Goal: Information Seeking & Learning: Learn about a topic

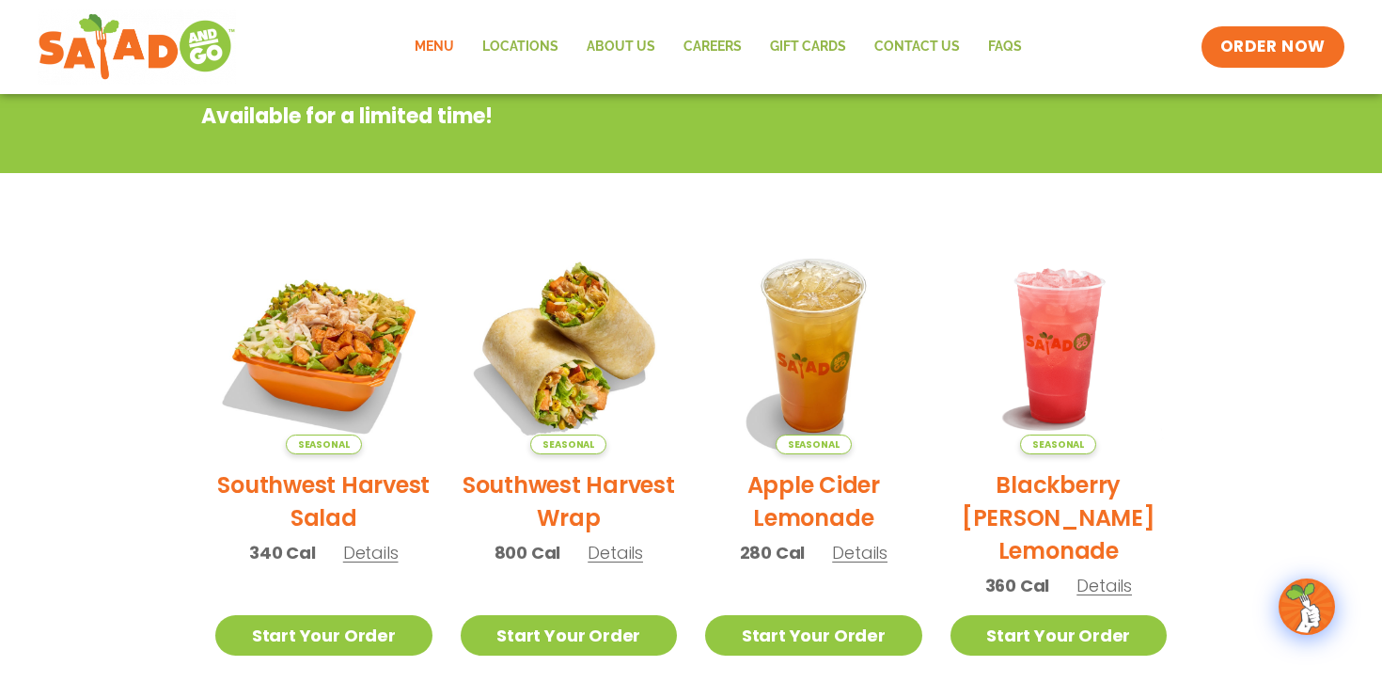
scroll to position [107, 0]
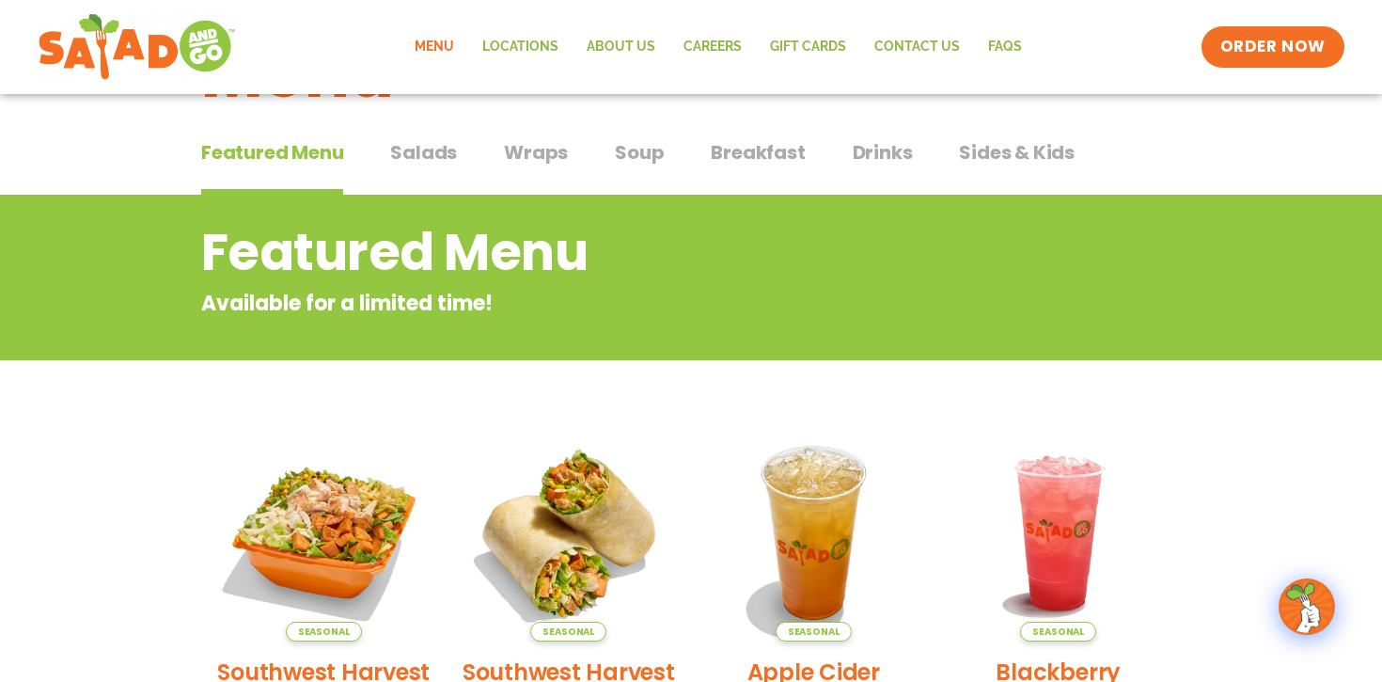
click at [541, 145] on span "Wraps" at bounding box center [536, 152] width 64 height 28
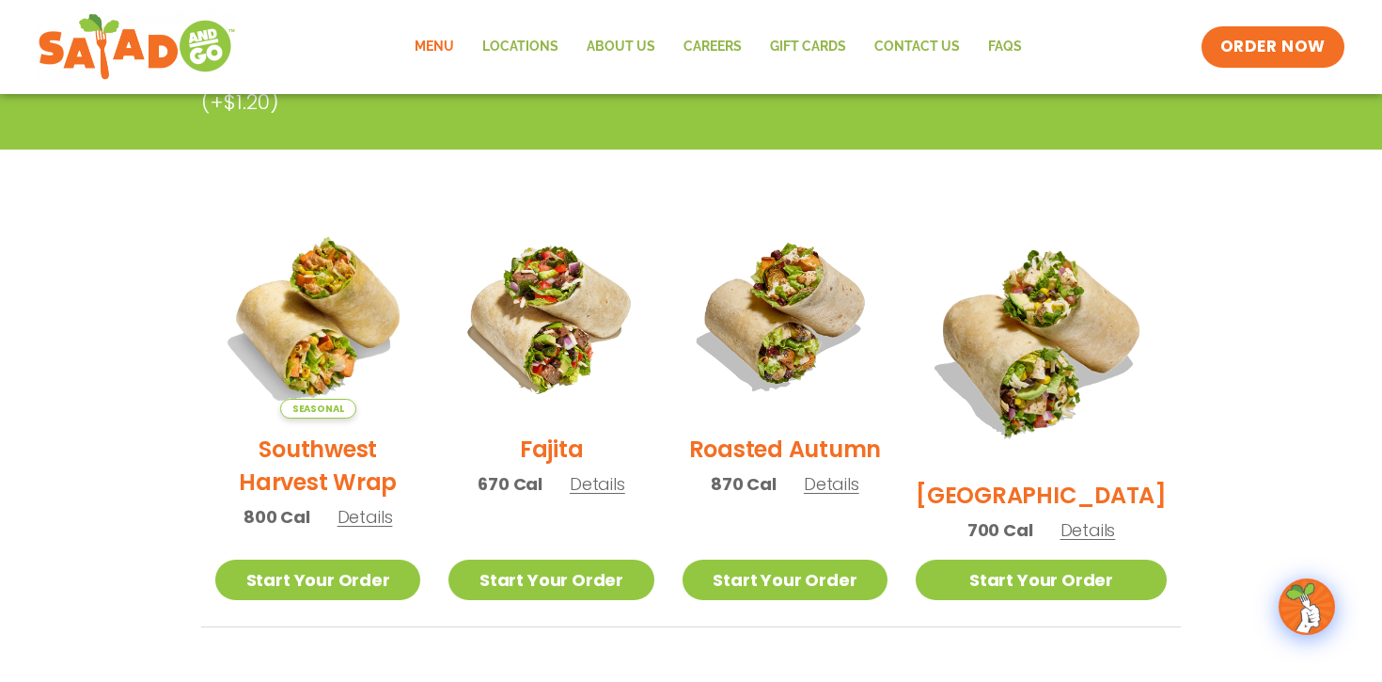
scroll to position [383, 0]
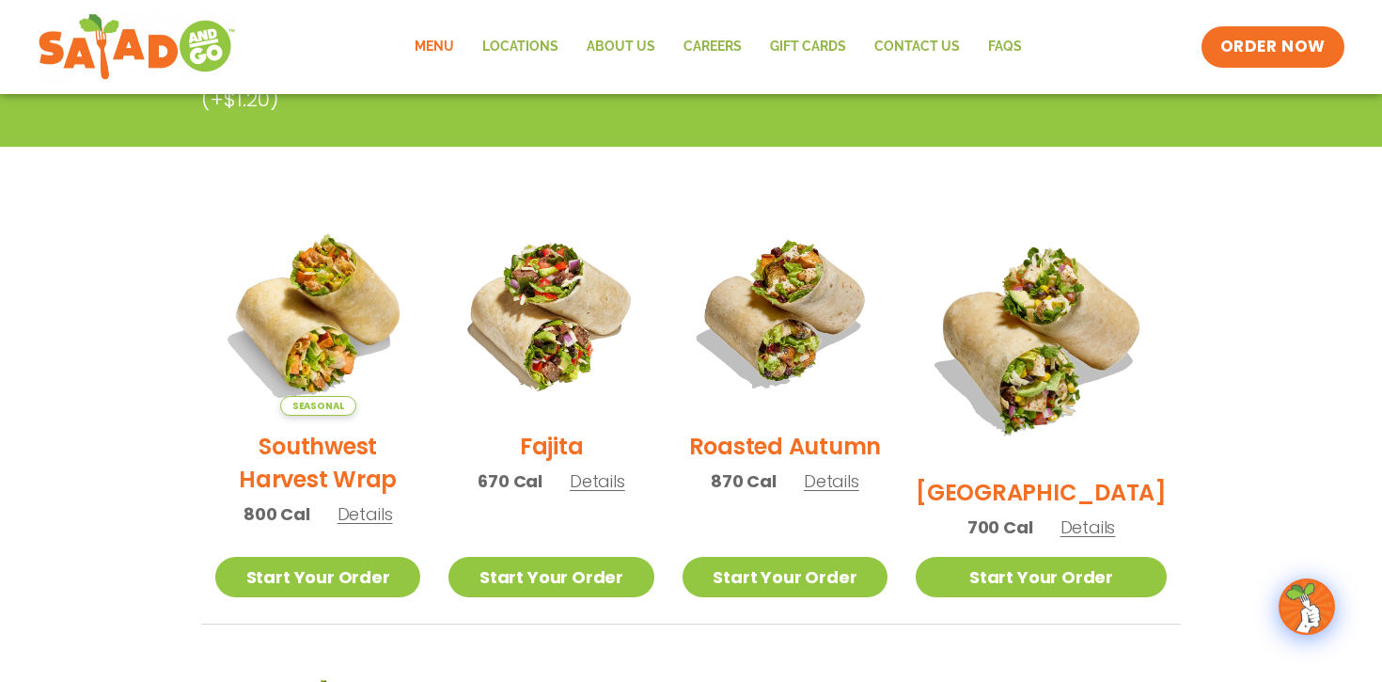
click at [376, 524] on span "Details" at bounding box center [365, 514] width 55 height 24
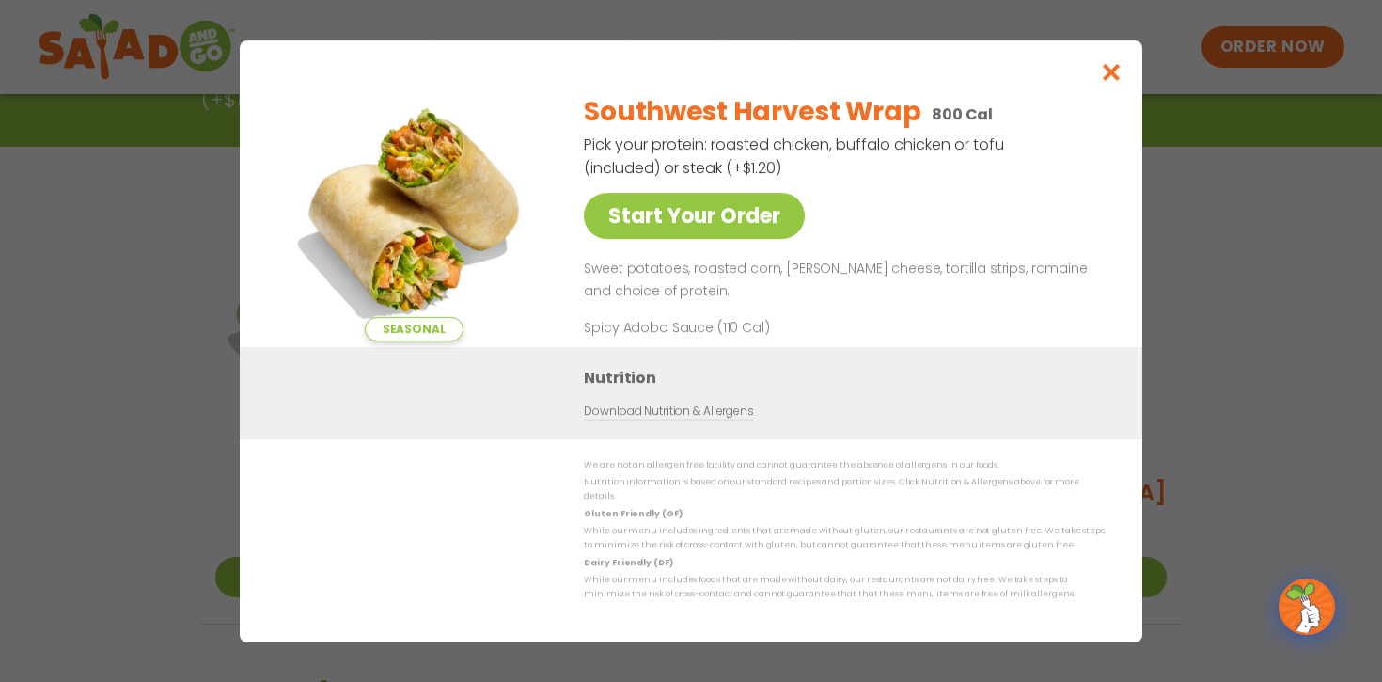
click at [1190, 432] on div "Seasonal Start Your Order Southwest Harvest Wrap 800 Cal Pick your protein: roa…" at bounding box center [691, 341] width 1382 height 682
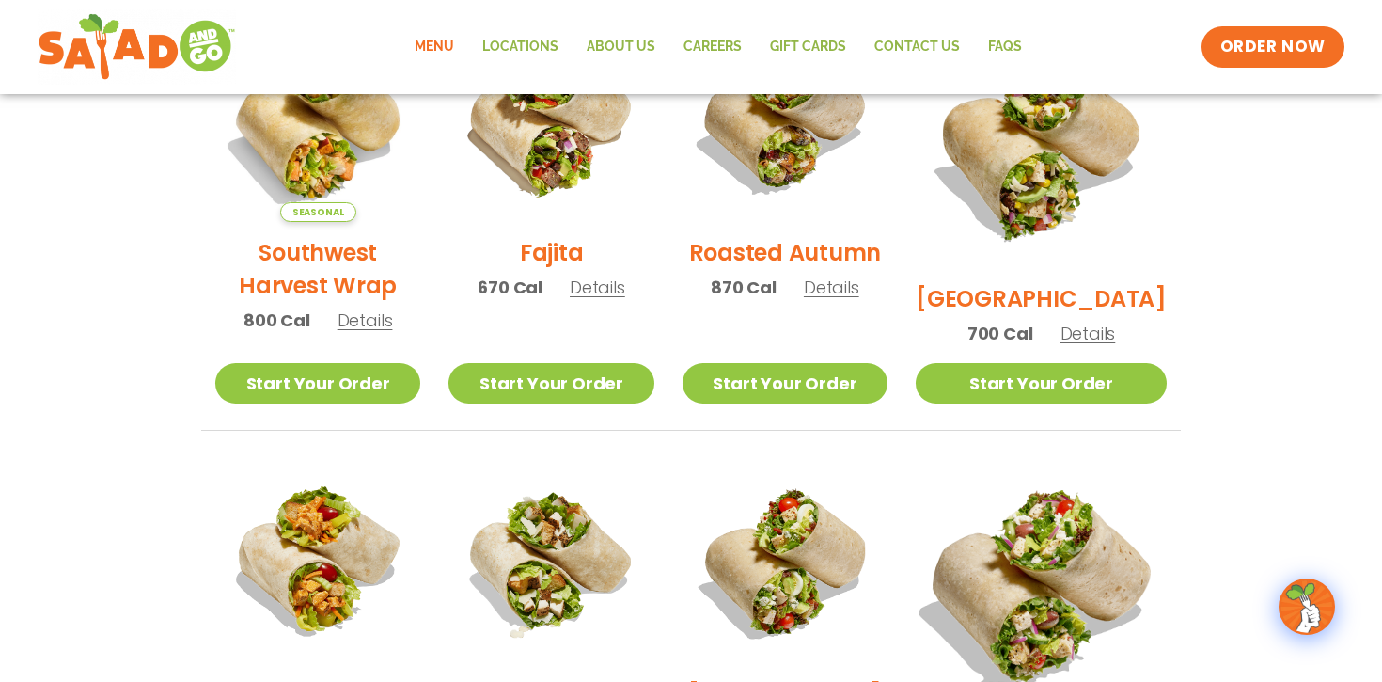
scroll to position [502, 0]
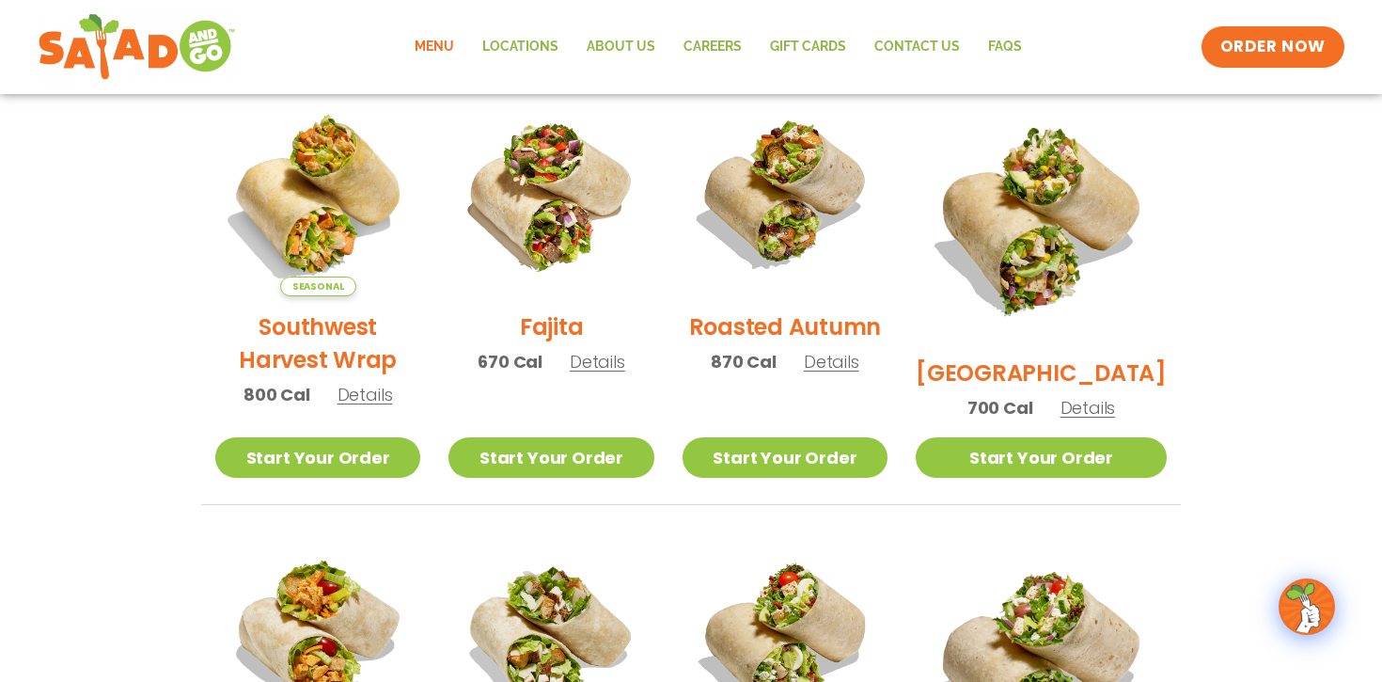
click at [356, 402] on span "Details" at bounding box center [365, 395] width 55 height 24
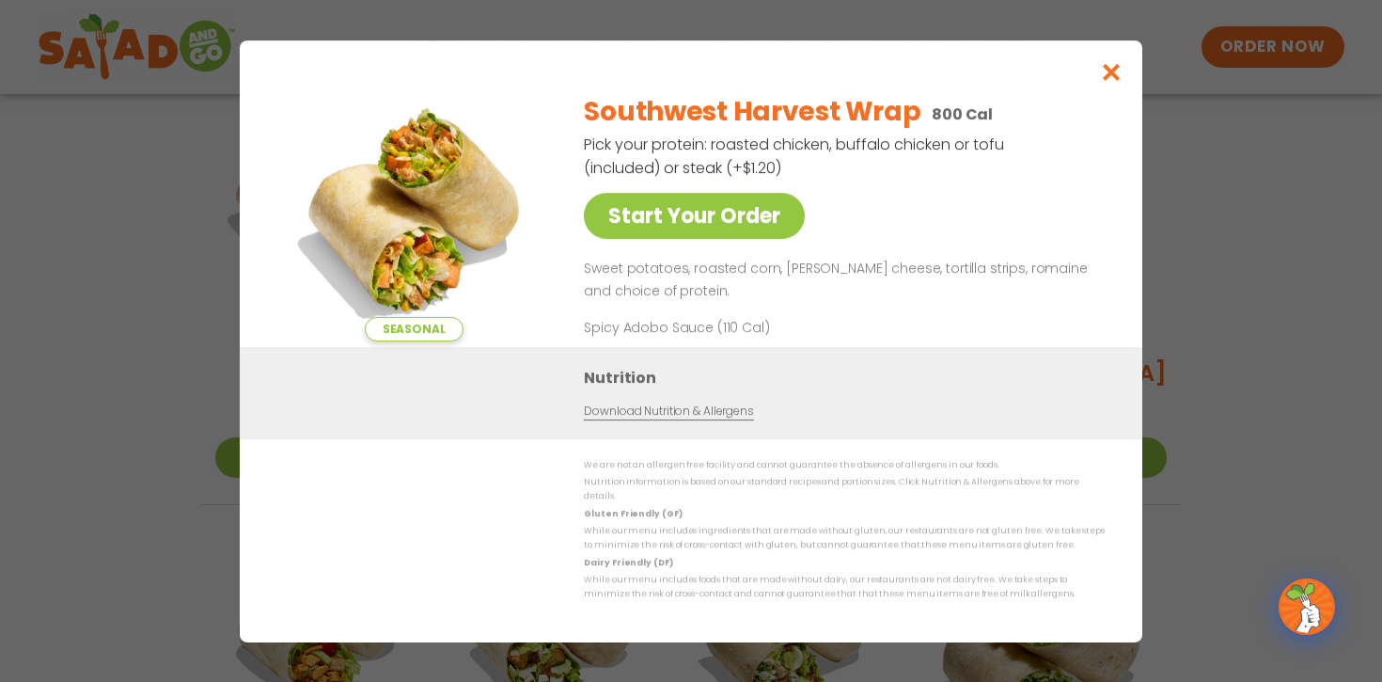
click at [122, 329] on div "Seasonal Start Your Order Southwest Harvest Wrap 800 Cal Pick your protein: roa…" at bounding box center [691, 341] width 1382 height 682
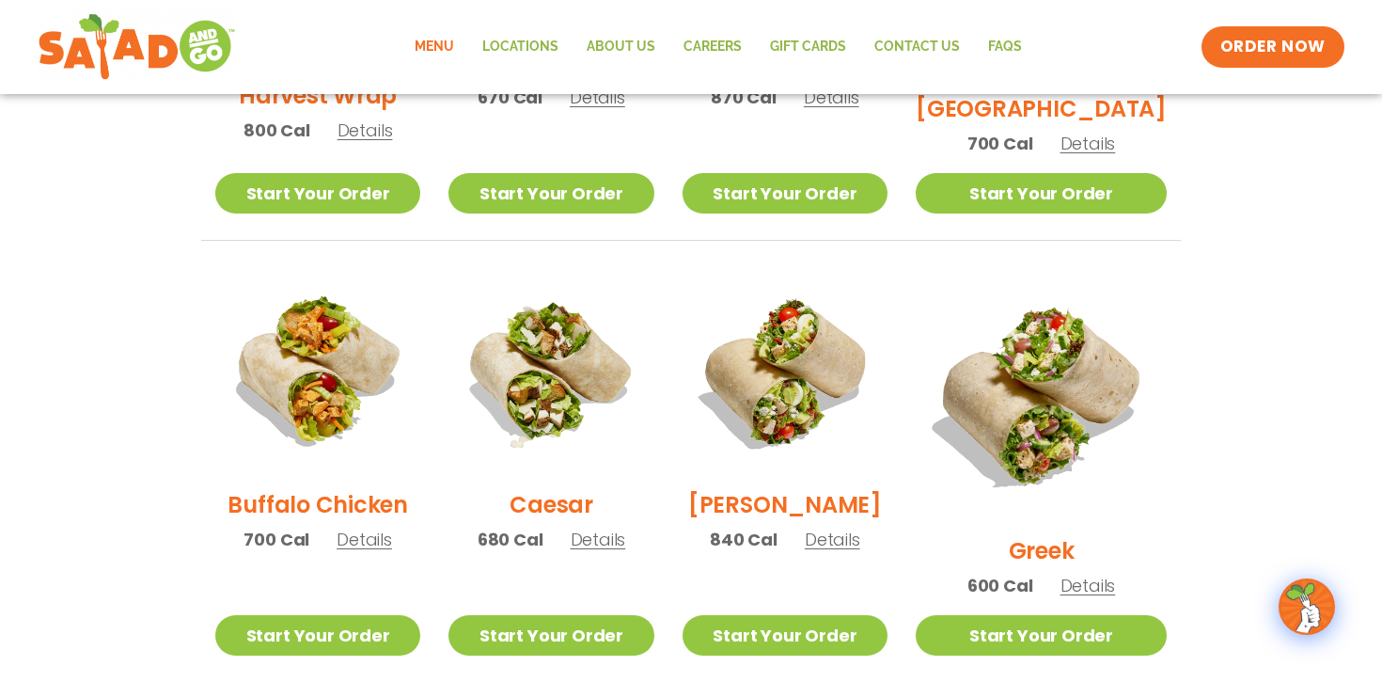
scroll to position [767, 0]
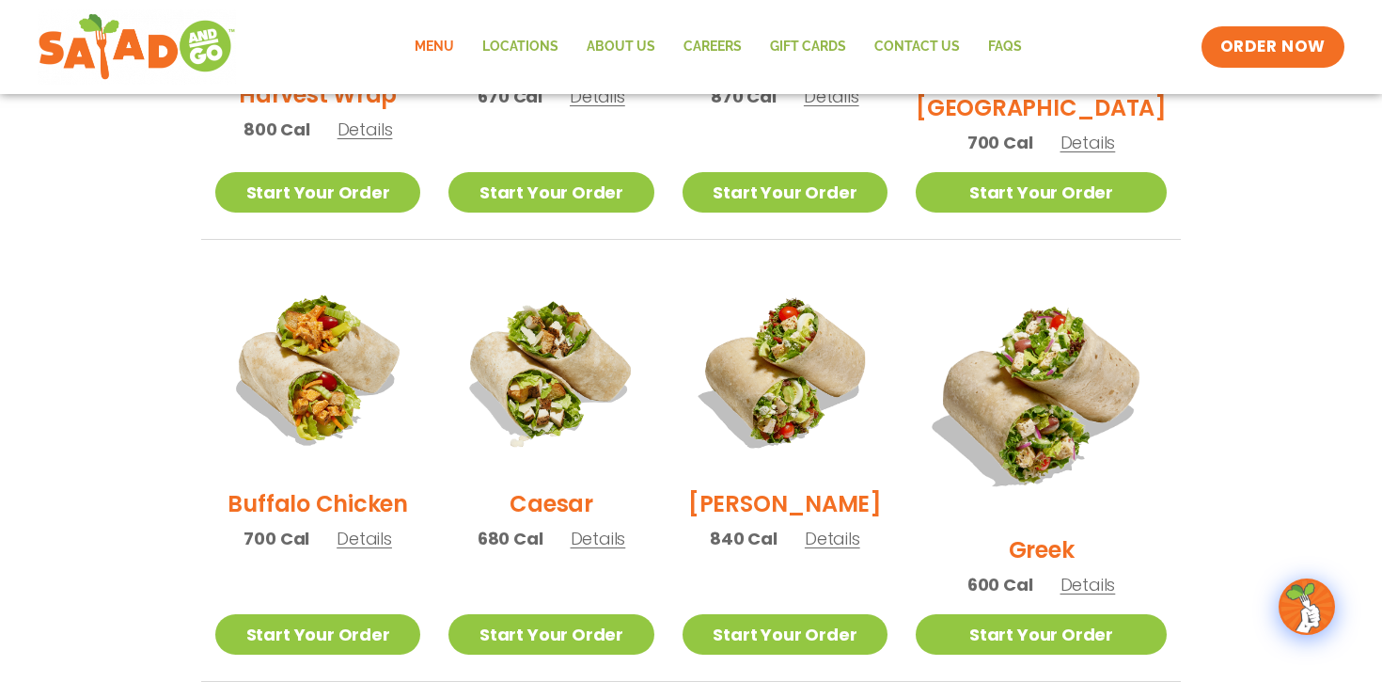
click at [604, 549] on span "Details" at bounding box center [598, 539] width 55 height 24
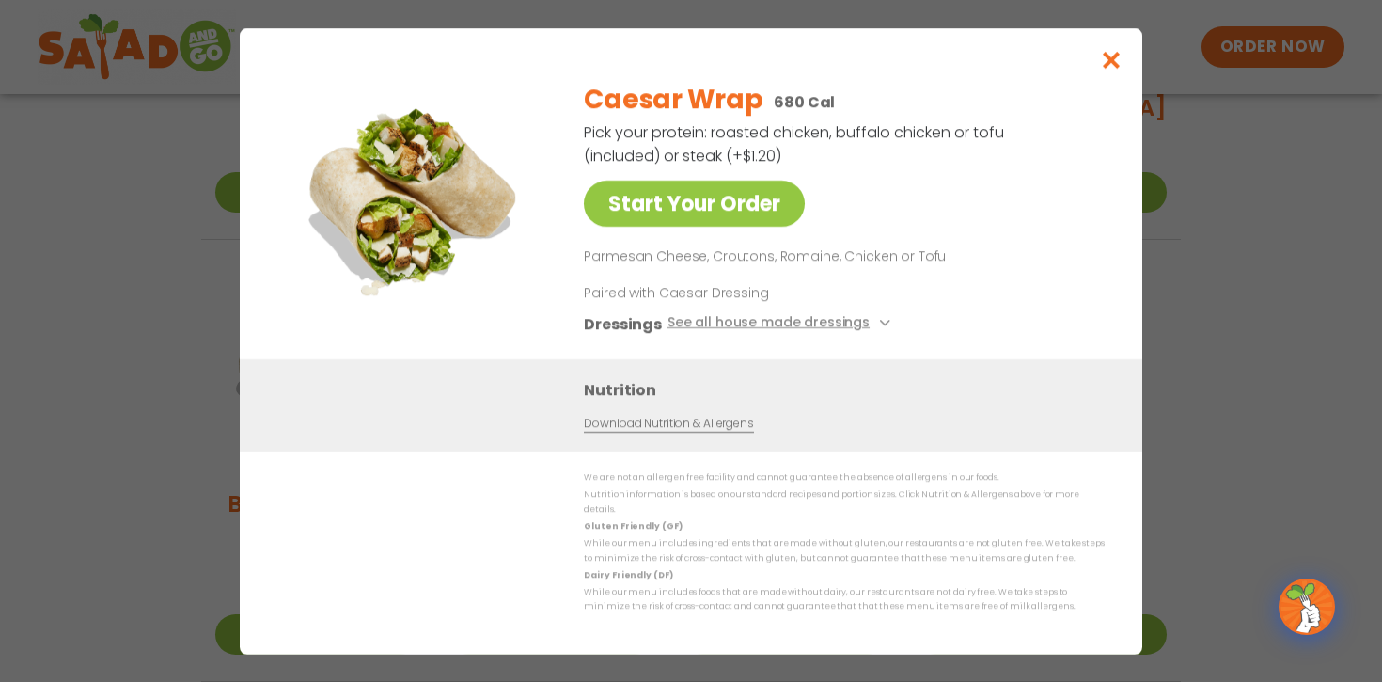
click at [57, 363] on div "Start Your Order Caesar Wrap 680 Cal Pick your protein: roasted chicken, buffal…" at bounding box center [691, 341] width 1382 height 682
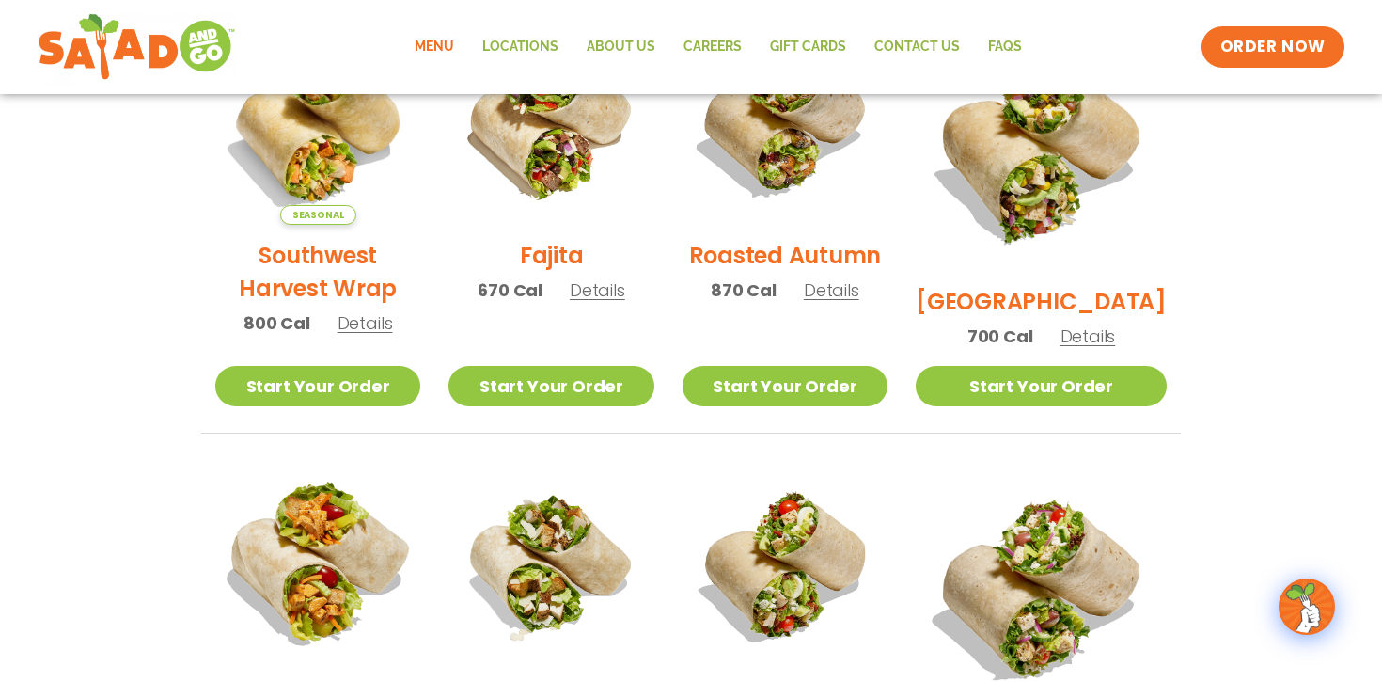
scroll to position [452, 0]
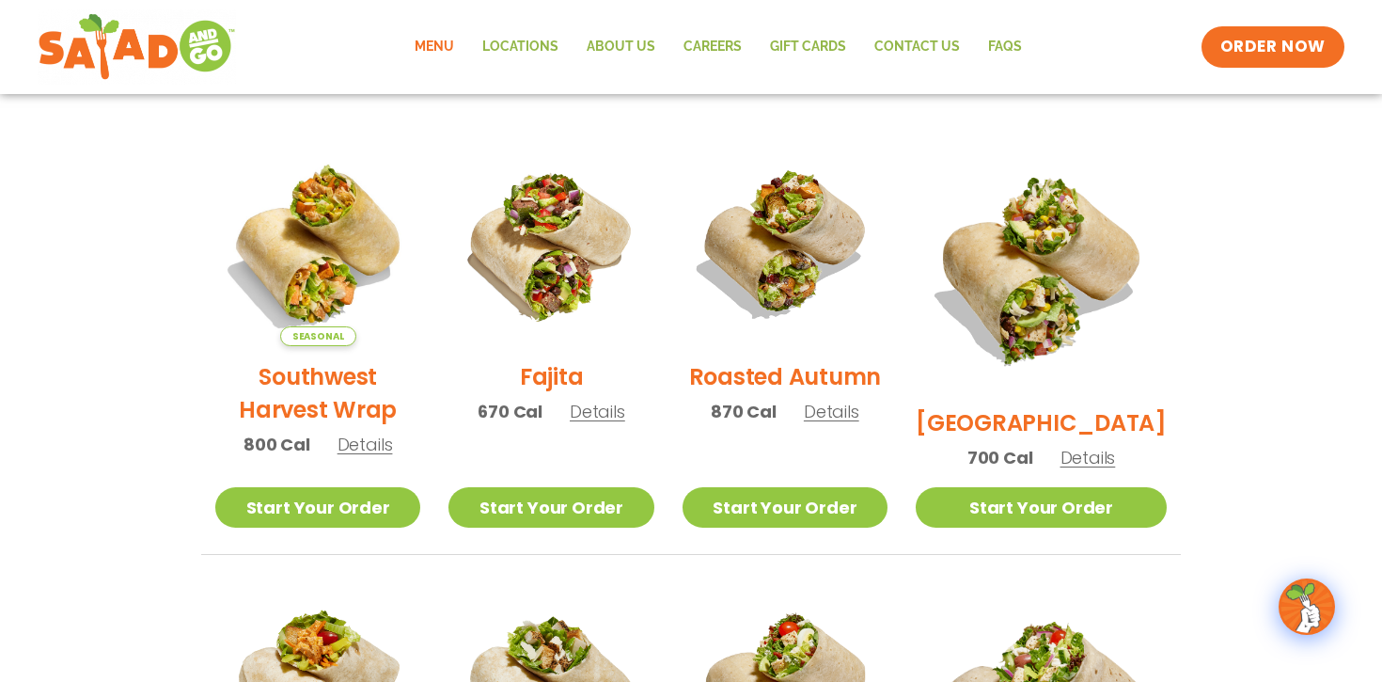
click at [859, 423] on span "Details" at bounding box center [831, 412] width 55 height 24
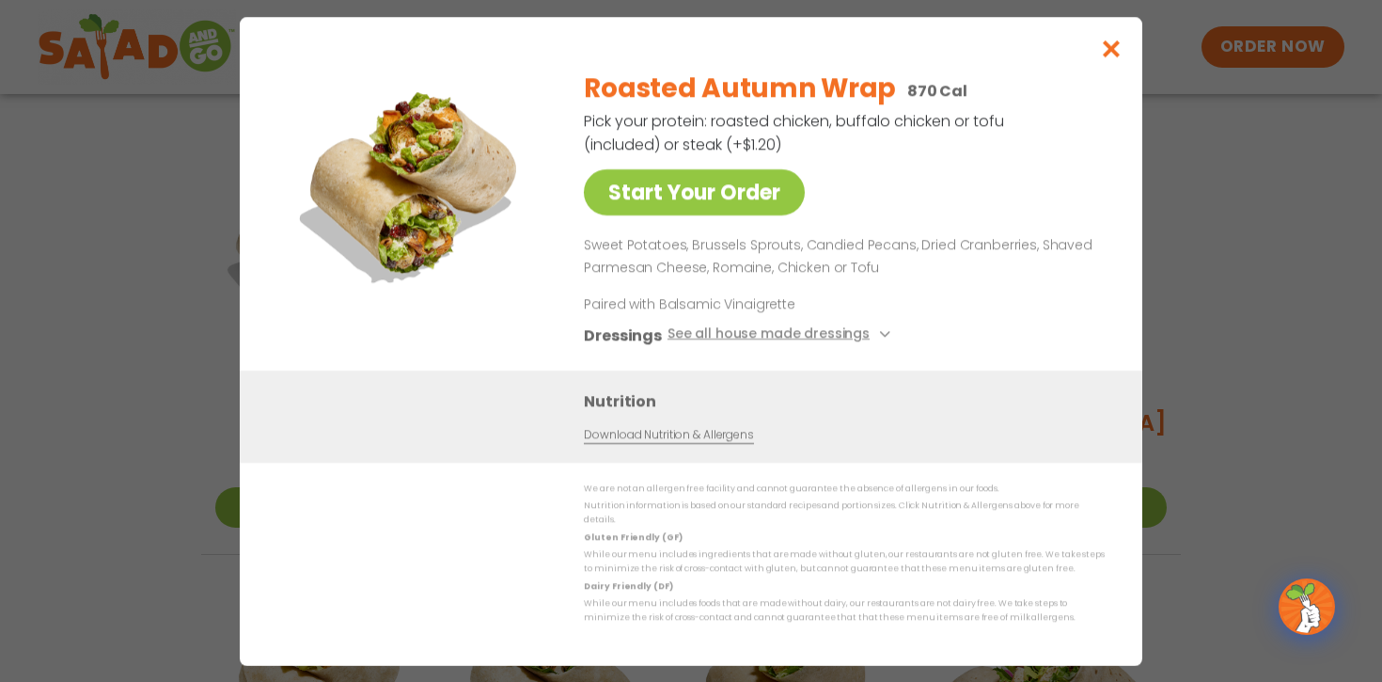
click at [1166, 281] on div "Start Your Order Roasted Autumn Wrap 870 Cal Pick your protein: roasted chicken…" at bounding box center [691, 341] width 1382 height 682
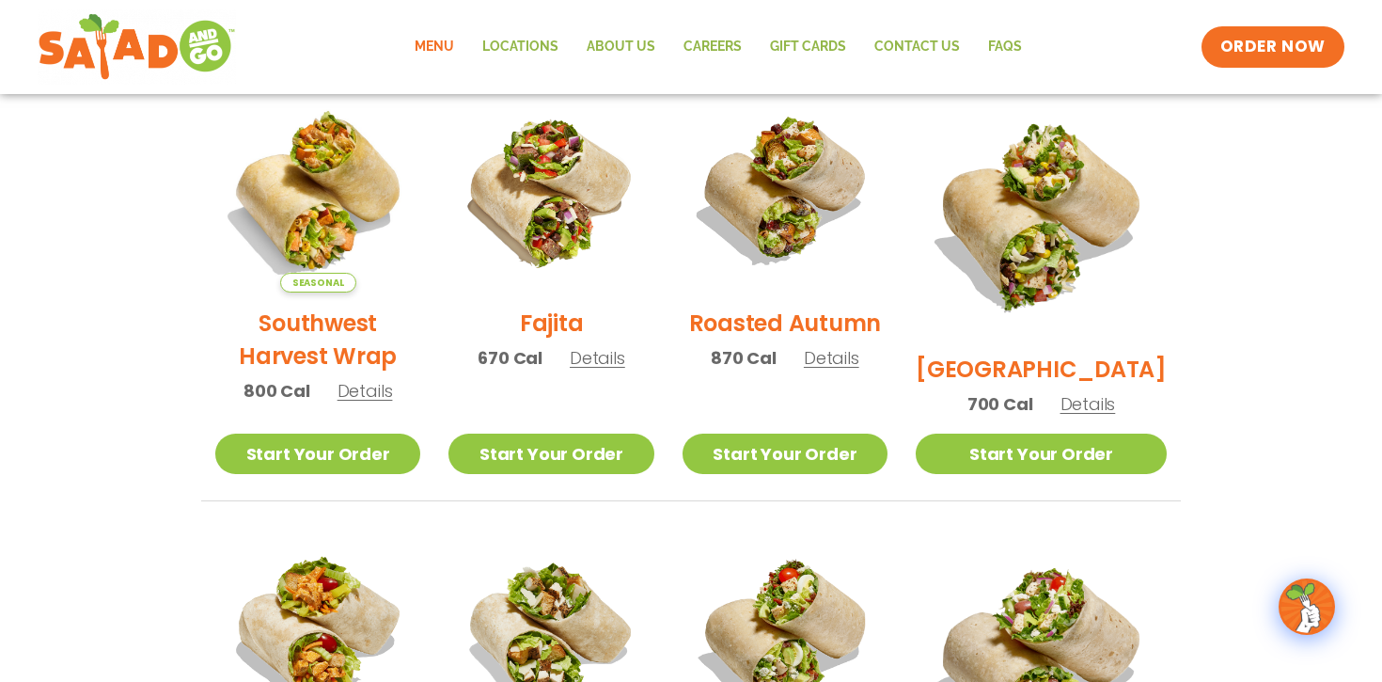
scroll to position [512, 0]
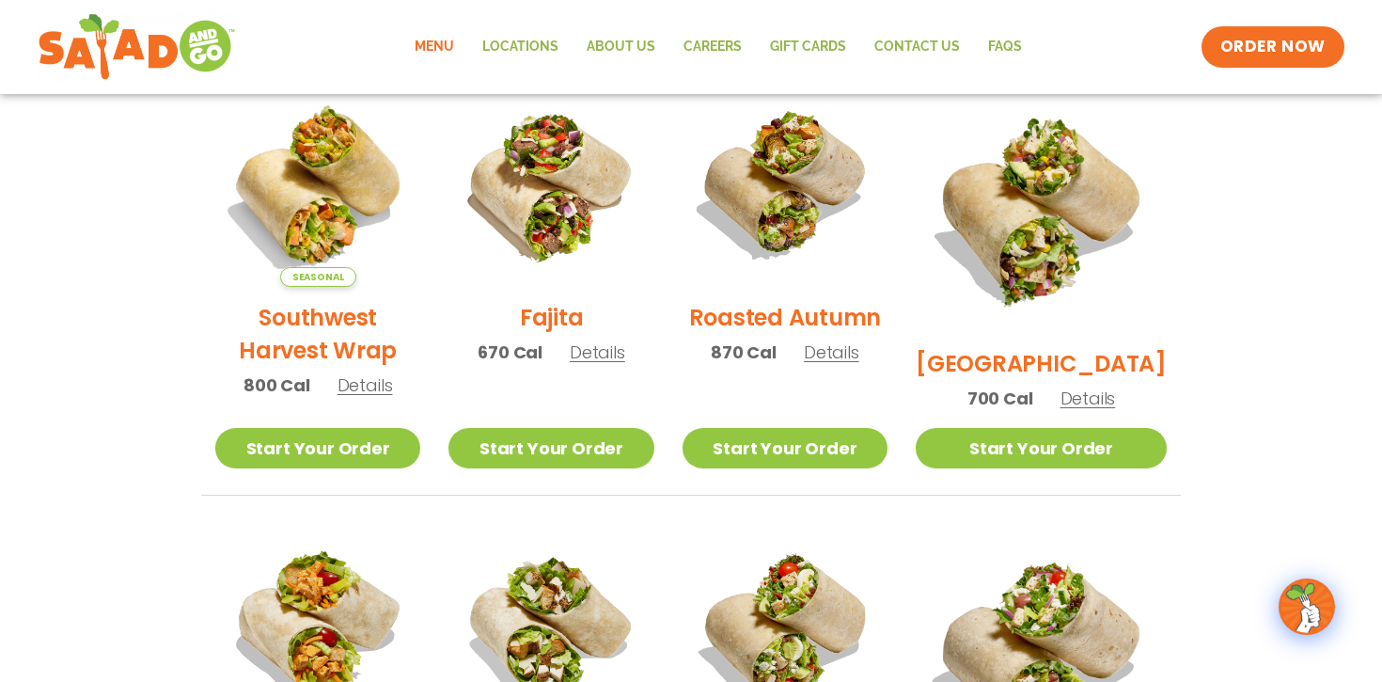
click at [1104, 386] on span "Details" at bounding box center [1088, 398] width 55 height 24
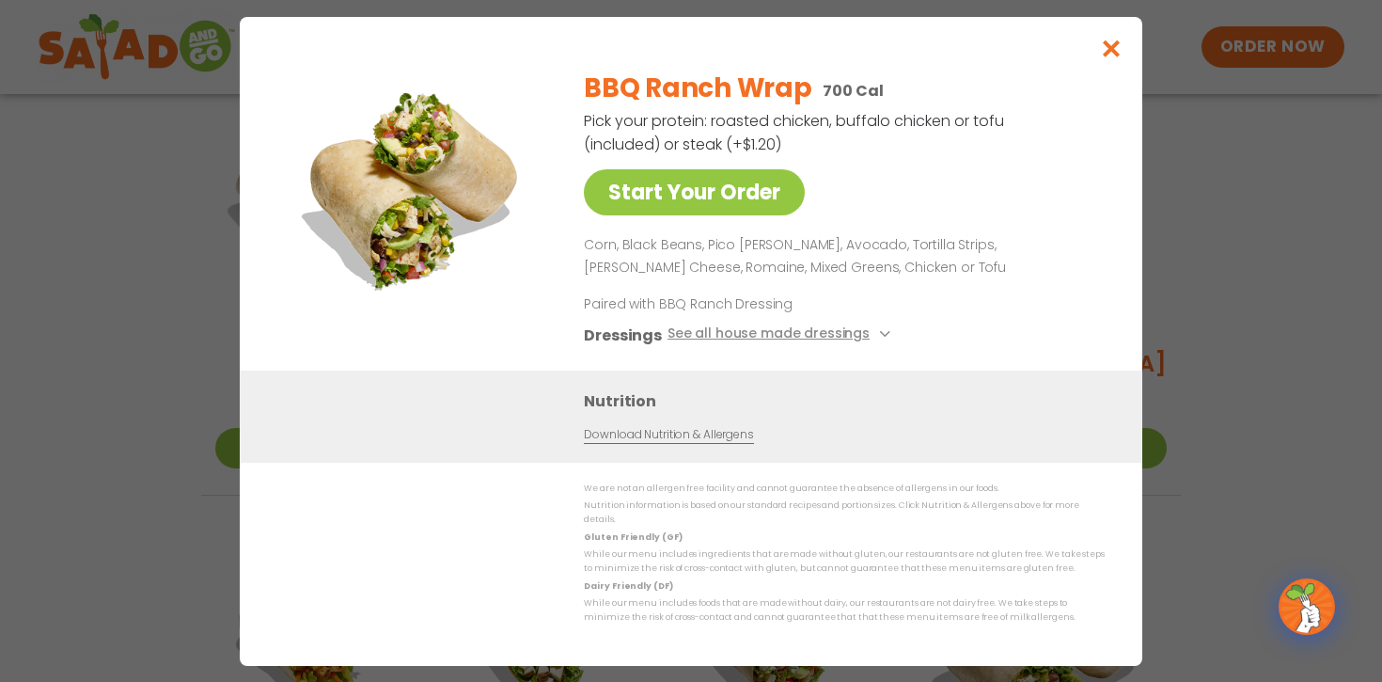
click at [1154, 348] on div "Start Your Order BBQ Ranch Wrap 700 Cal Pick your protein: roasted chicken, buf…" at bounding box center [691, 341] width 1382 height 682
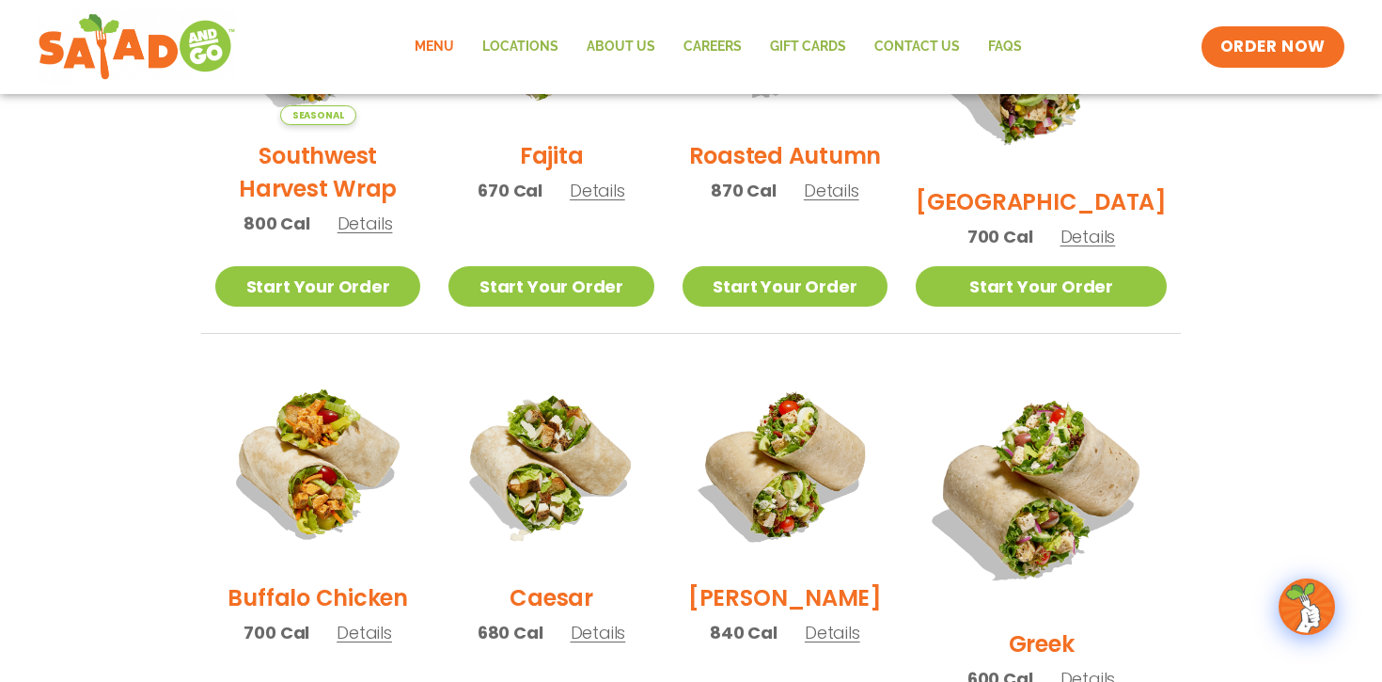
scroll to position [846, 0]
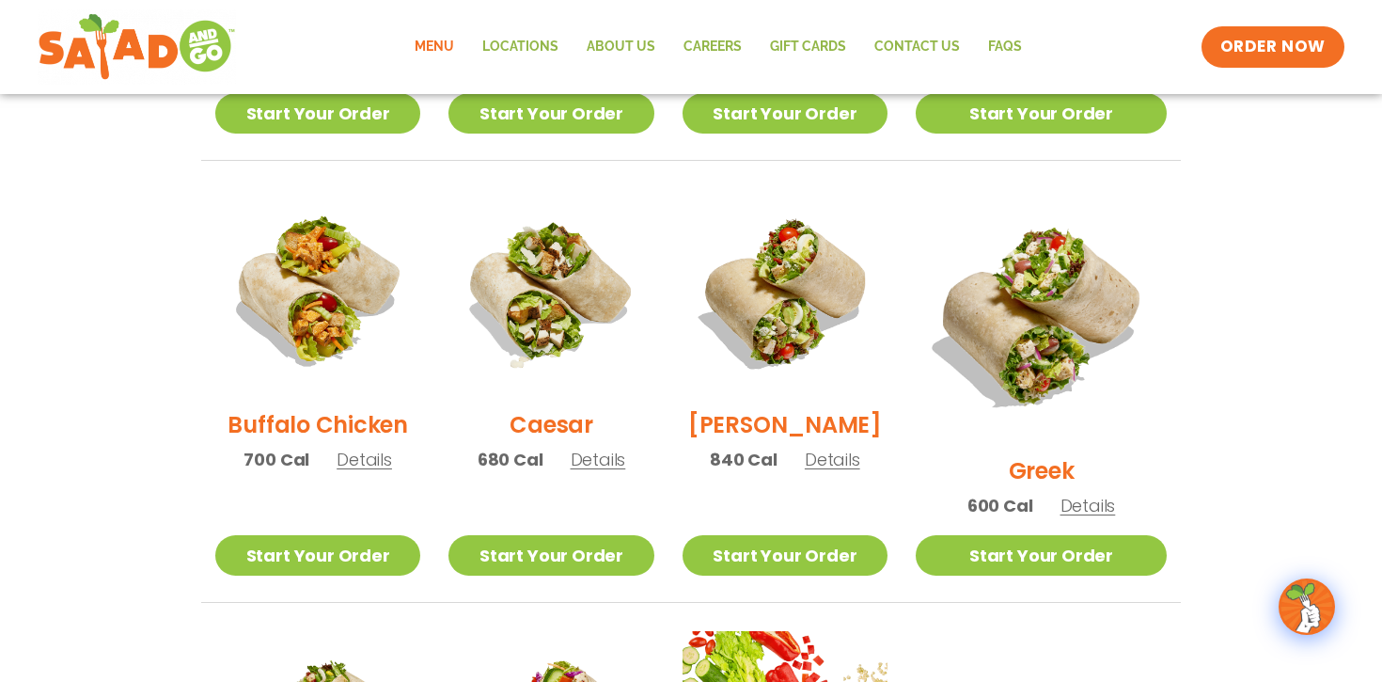
click at [388, 462] on span "Details" at bounding box center [364, 460] width 55 height 24
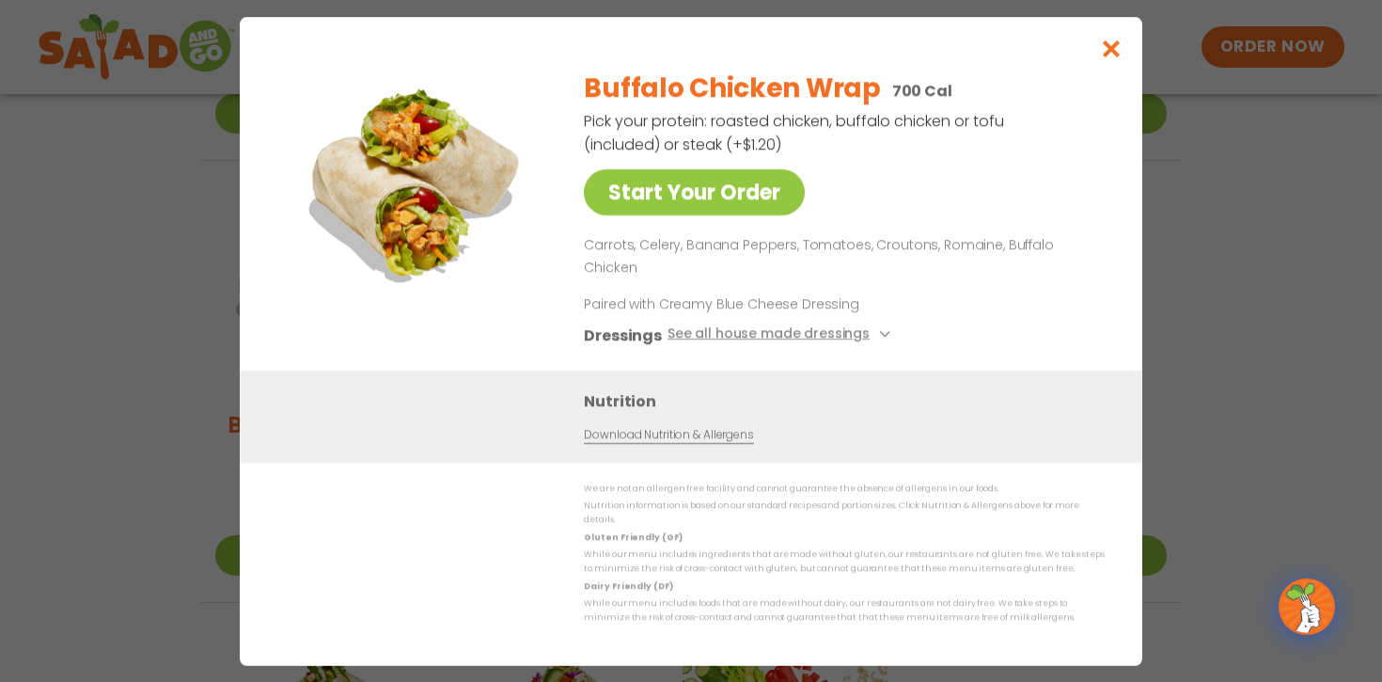
click at [68, 467] on div "Start Your Order Buffalo Chicken Wrap 700 Cal Pick your protein: roasted chicke…" at bounding box center [691, 341] width 1382 height 682
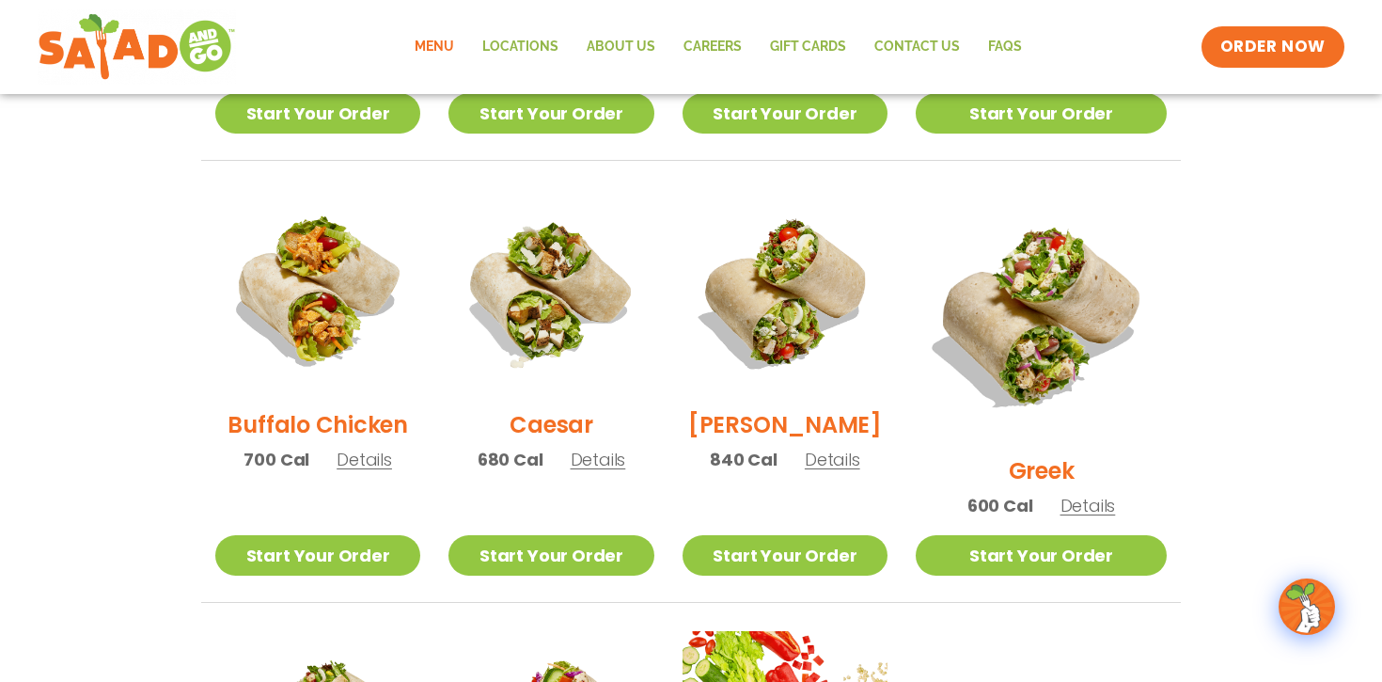
click at [860, 462] on span "Details" at bounding box center [832, 460] width 55 height 24
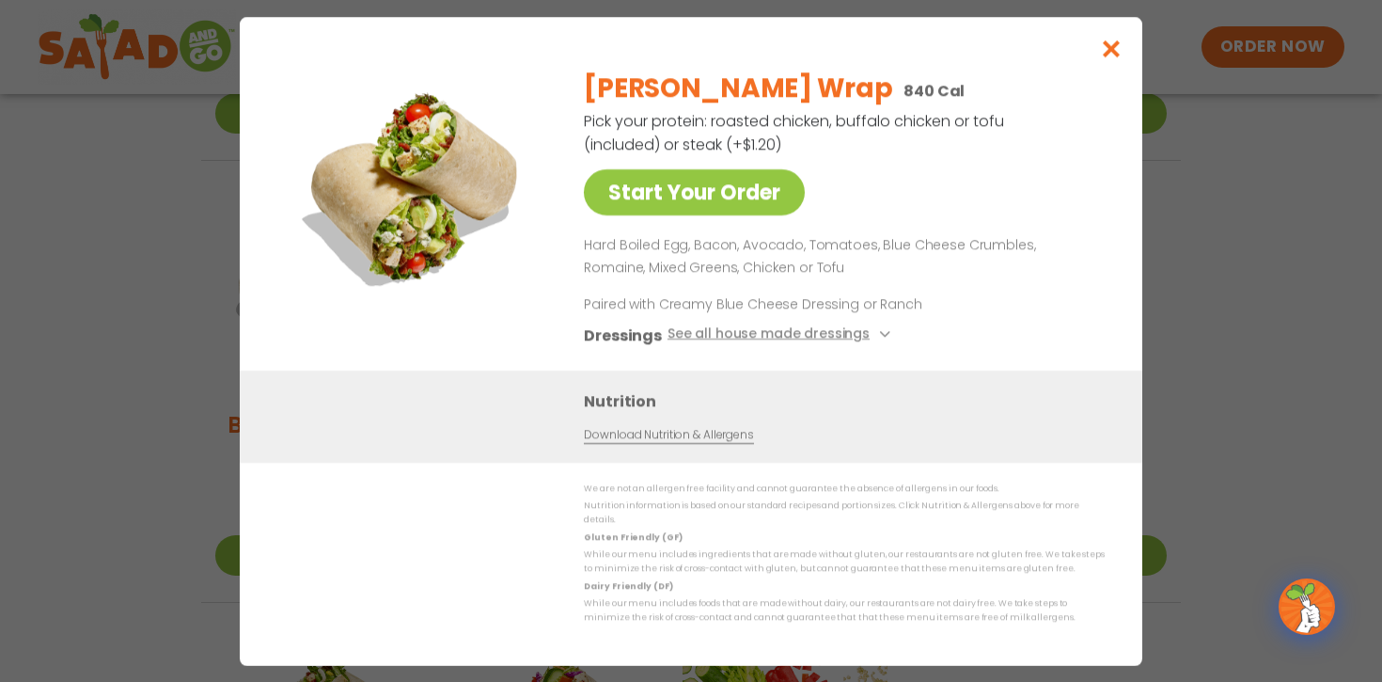
click at [1210, 295] on div "Start Your Order [PERSON_NAME] Wrap 840 Cal Pick your protein: roasted chicken,…" at bounding box center [691, 341] width 1382 height 682
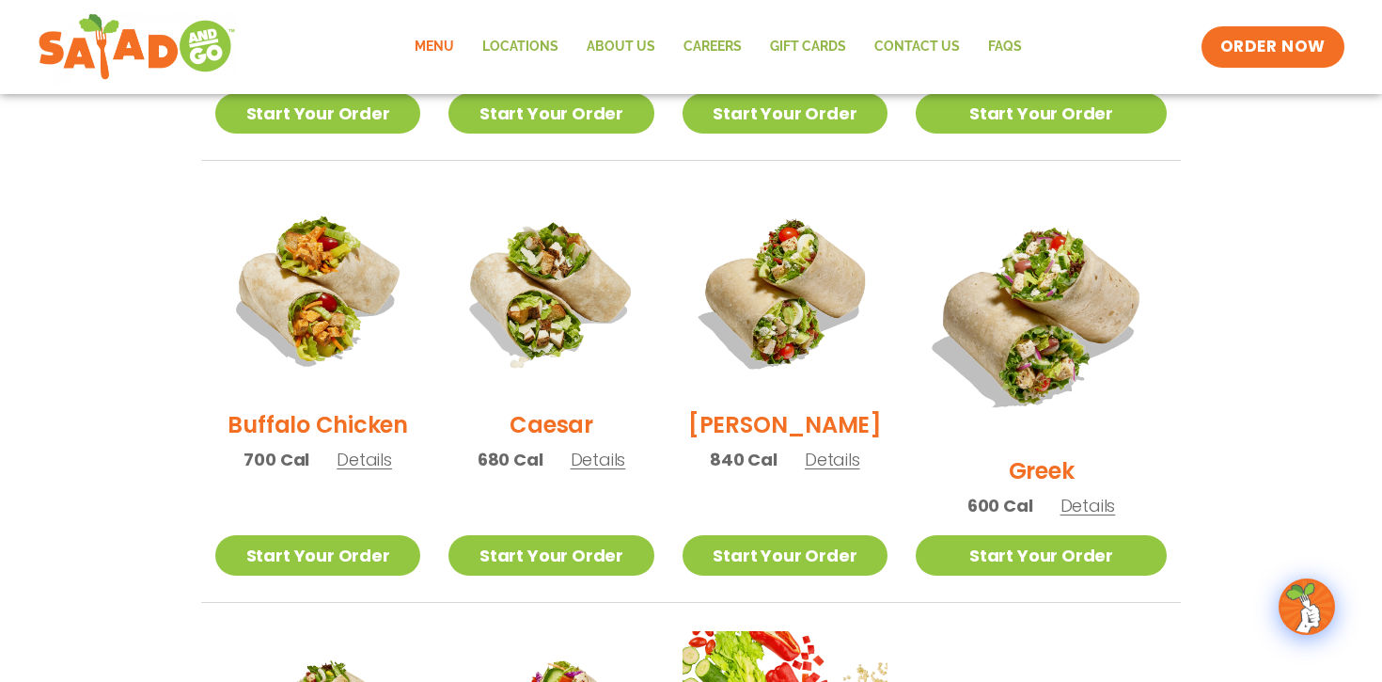
click at [1090, 494] on span "Details" at bounding box center [1088, 506] width 55 height 24
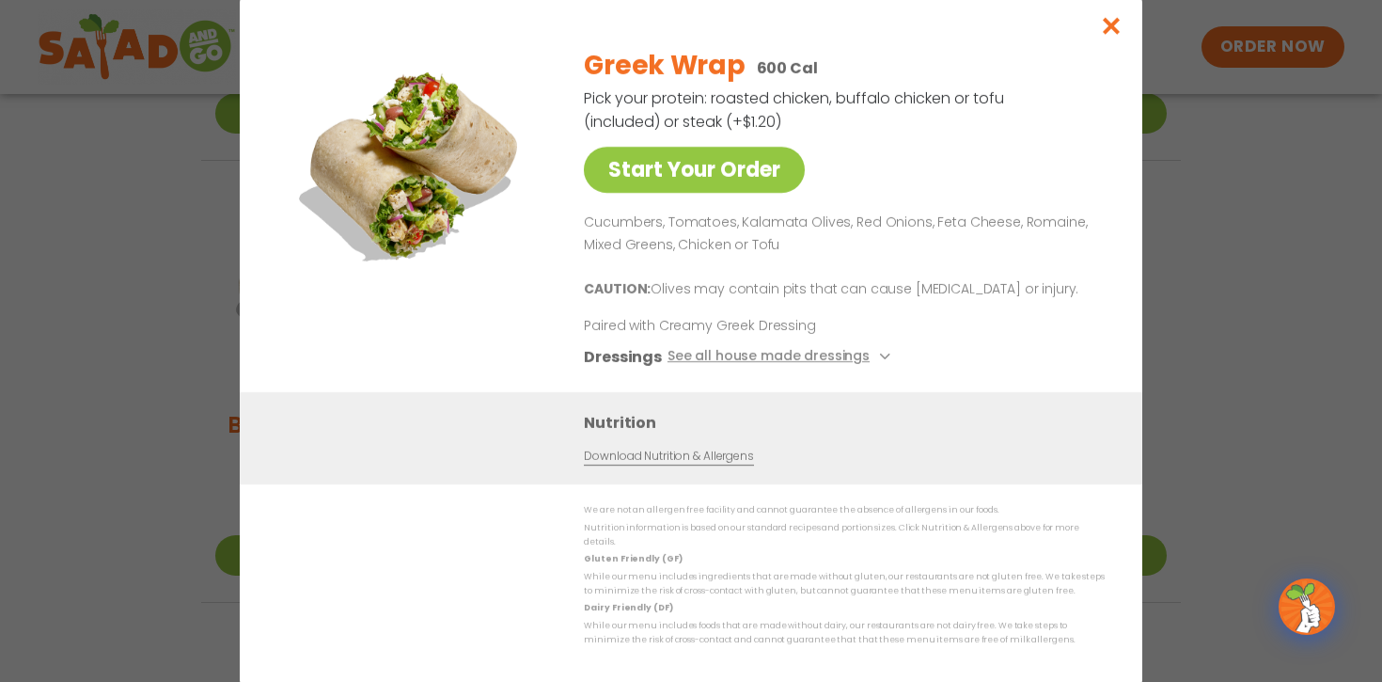
click at [1208, 301] on div "Start Your Order Greek Wrap 600 Cal Pick your protein: roasted chicken, buffalo…" at bounding box center [691, 341] width 1382 height 682
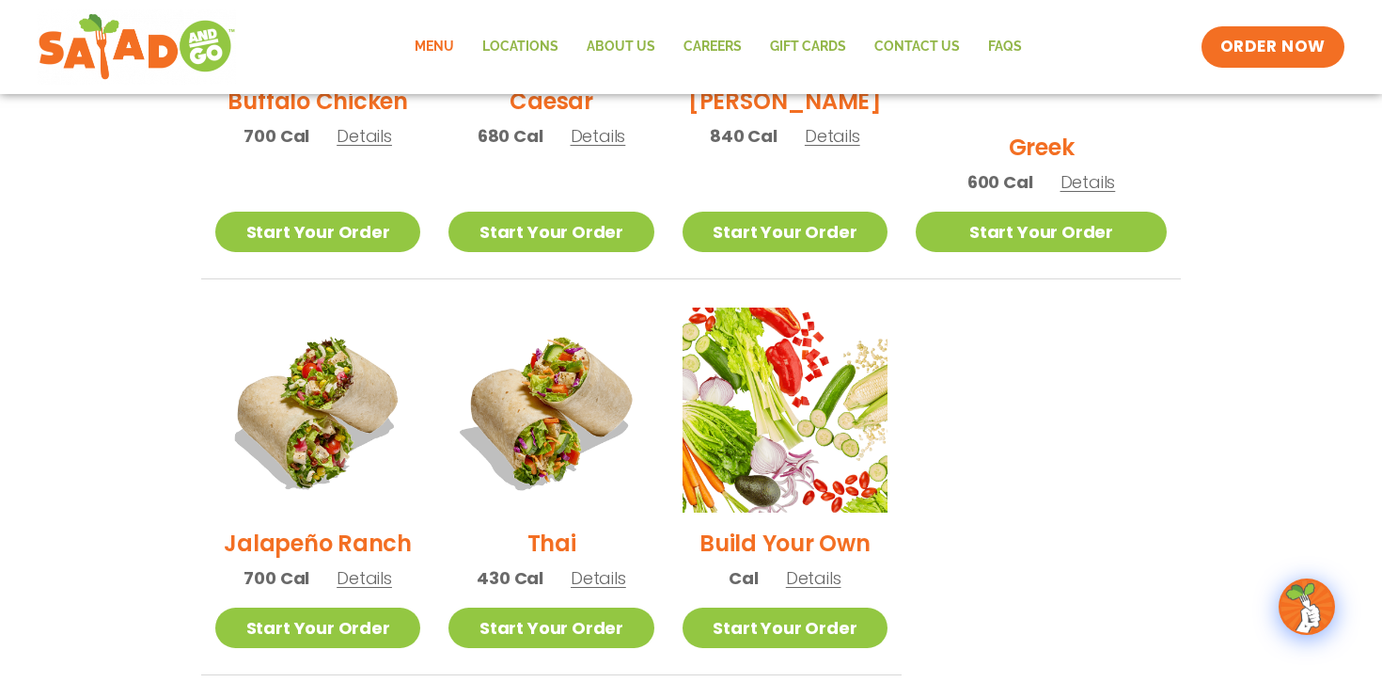
scroll to position [1357, 0]
